Goal: Information Seeking & Learning: Find specific page/section

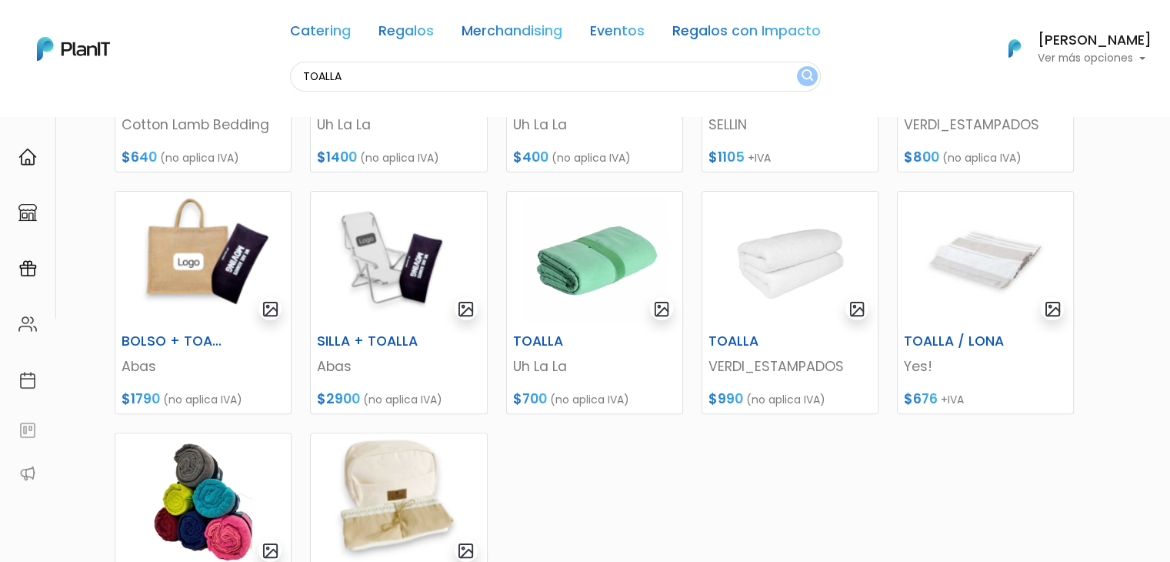
scroll to position [382, 0]
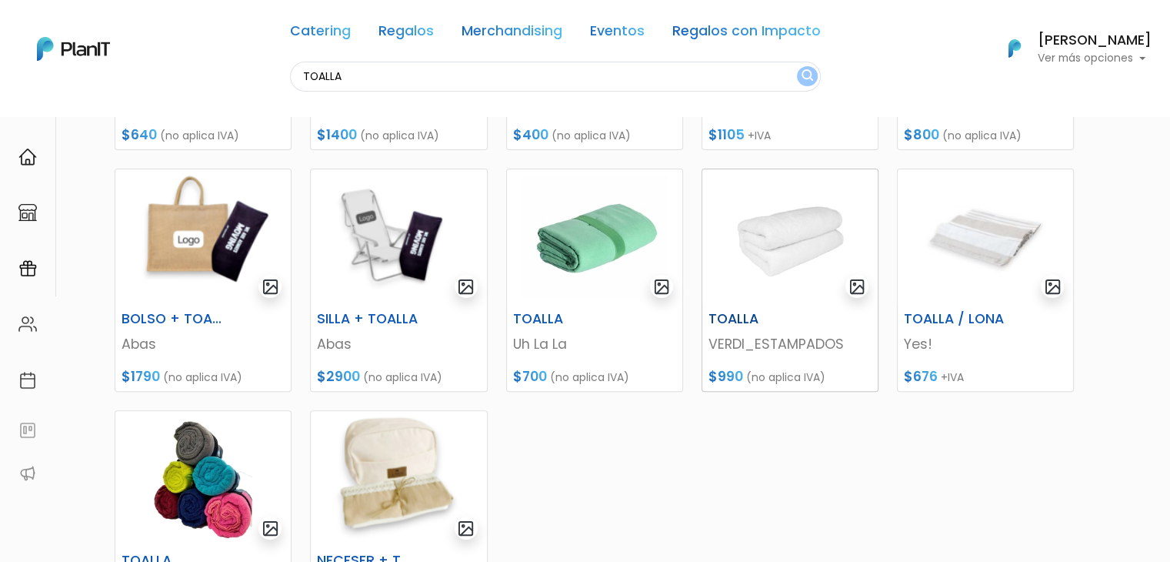
click at [773, 274] on img at bounding box center [789, 236] width 175 height 135
